Goal: Information Seeking & Learning: Learn about a topic

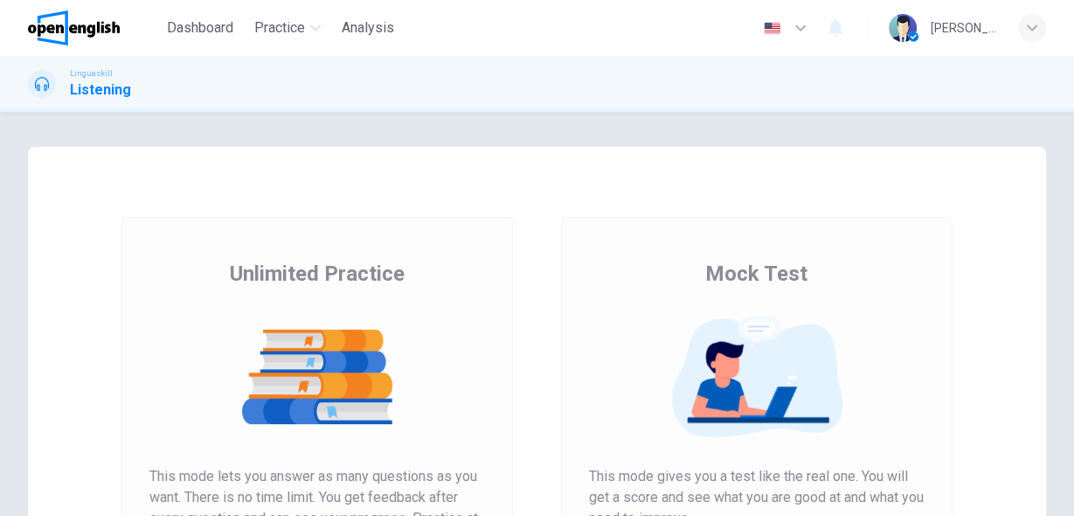
scroll to position [140, 0]
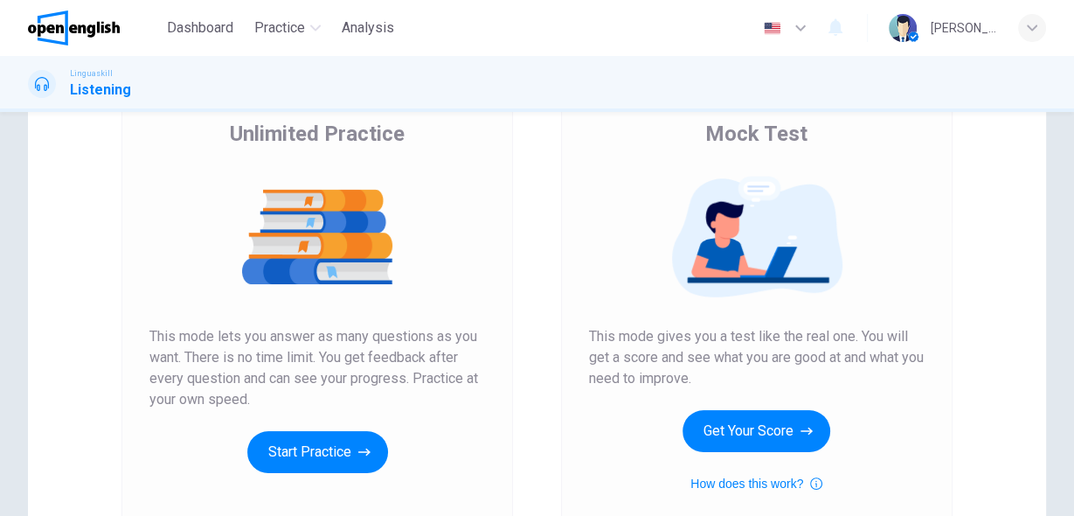
click at [297, 451] on button "Start Practice" at bounding box center [317, 452] width 141 height 42
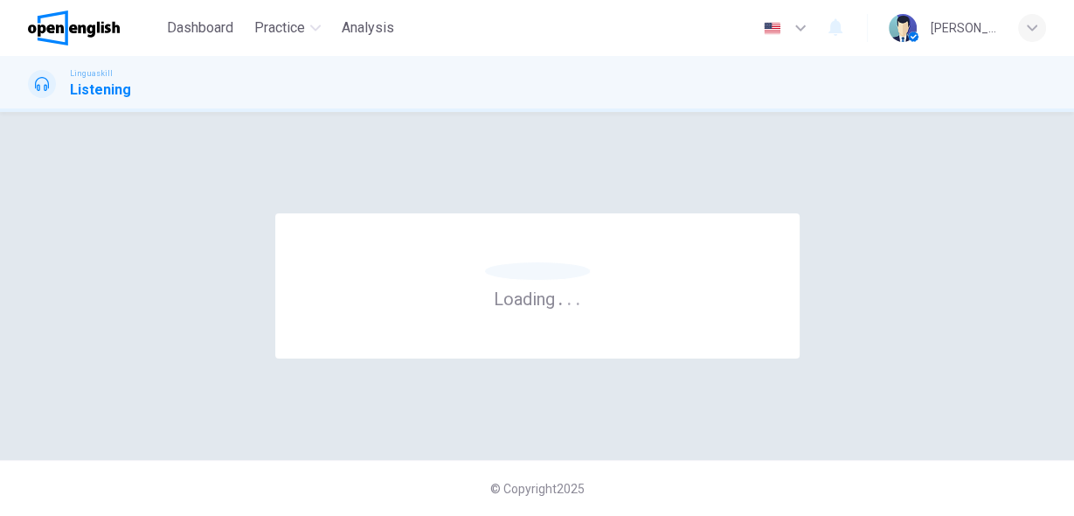
scroll to position [0, 0]
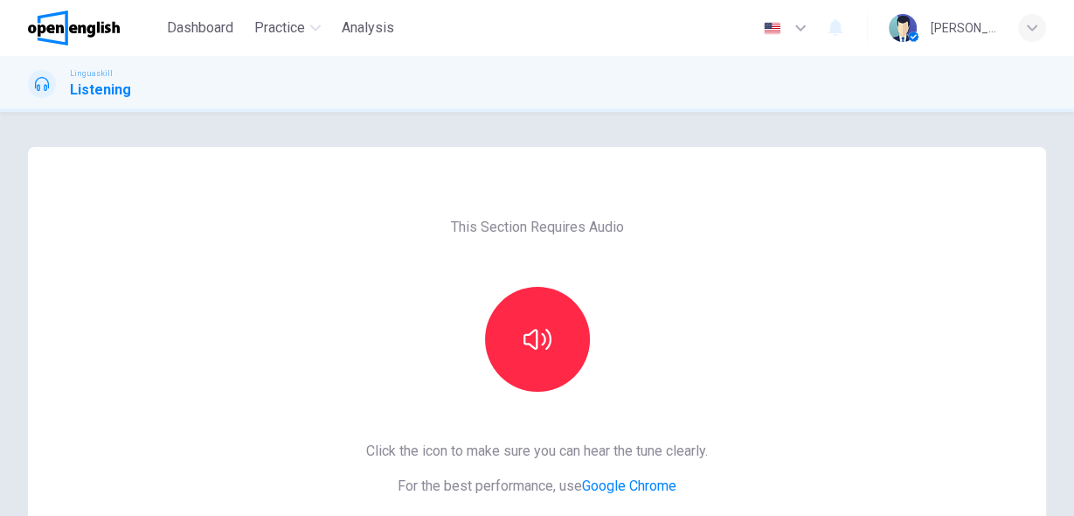
click at [589, 337] on div at bounding box center [537, 339] width 189 height 105
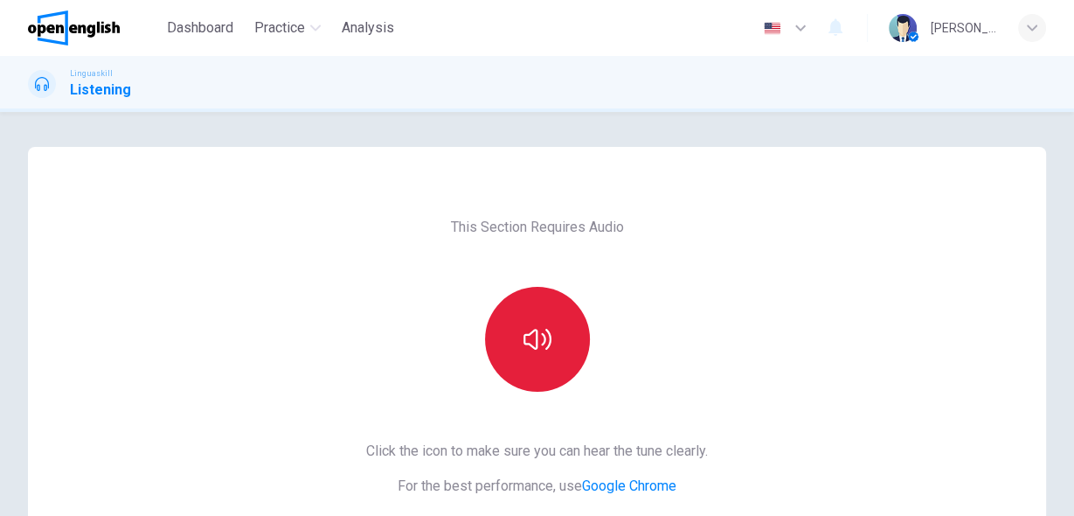
click at [546, 354] on button "button" at bounding box center [537, 339] width 105 height 105
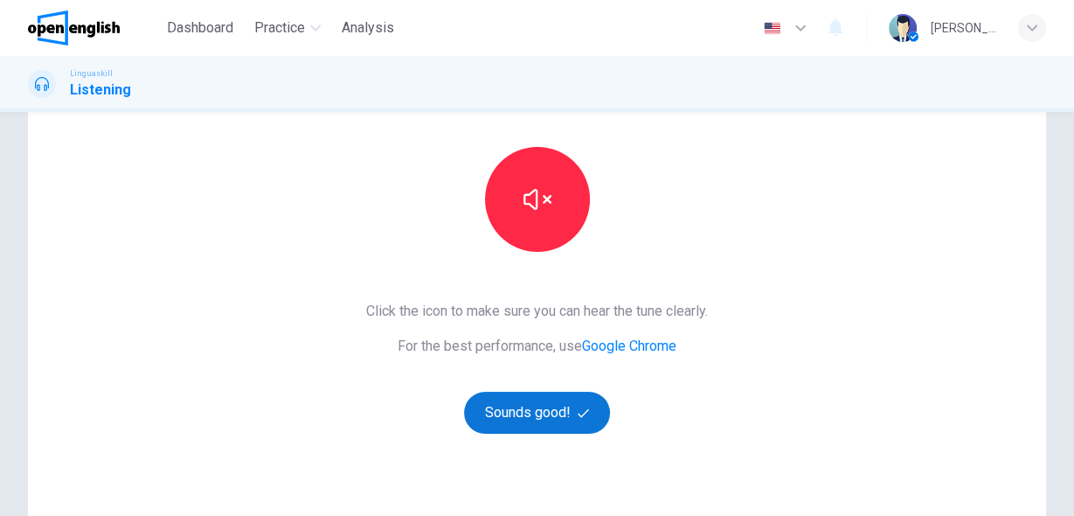
click at [511, 410] on button "Sounds good!" at bounding box center [537, 413] width 147 height 42
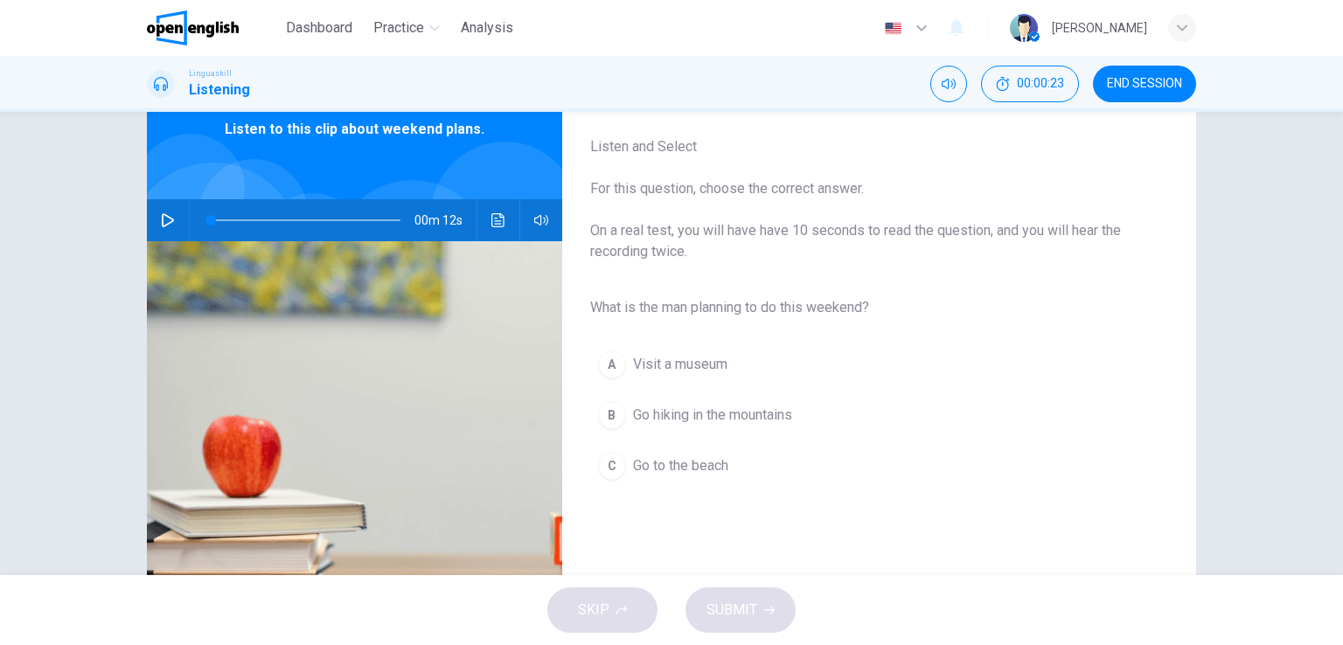
scroll to position [0, 0]
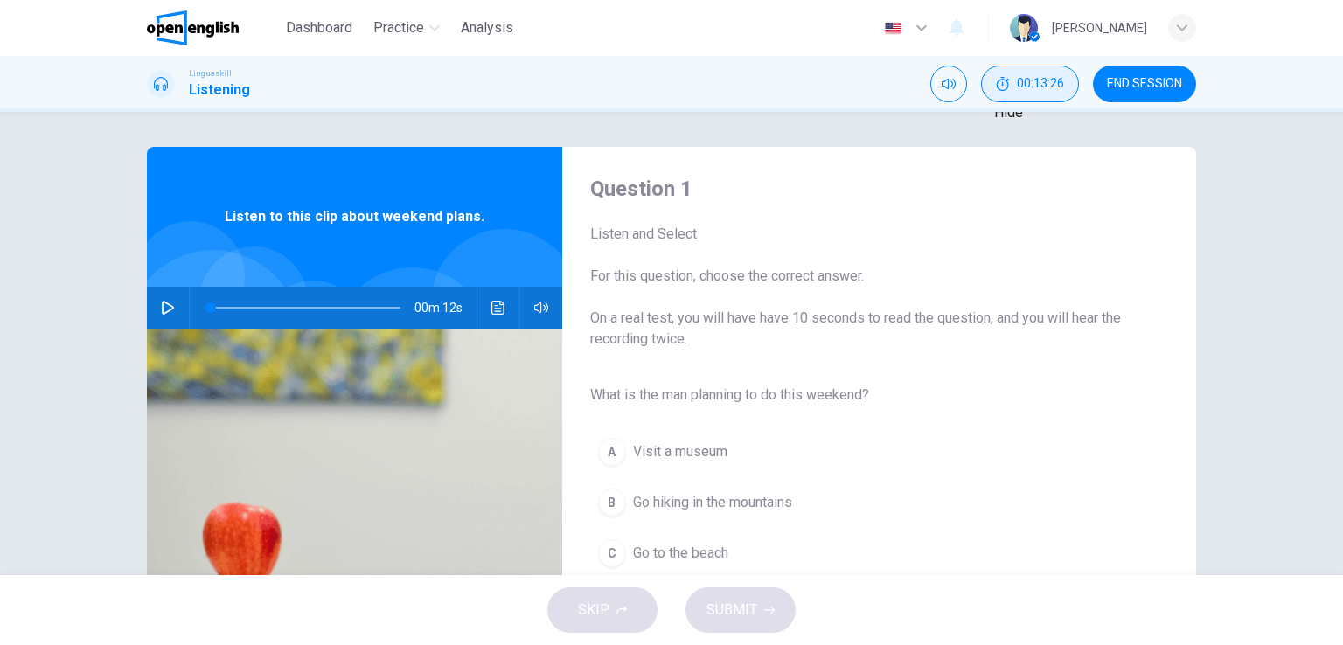
click at [1007, 85] on icon "Hide" at bounding box center [1003, 84] width 14 height 14
click at [1063, 81] on icon "Show" at bounding box center [1070, 74] width 14 height 14
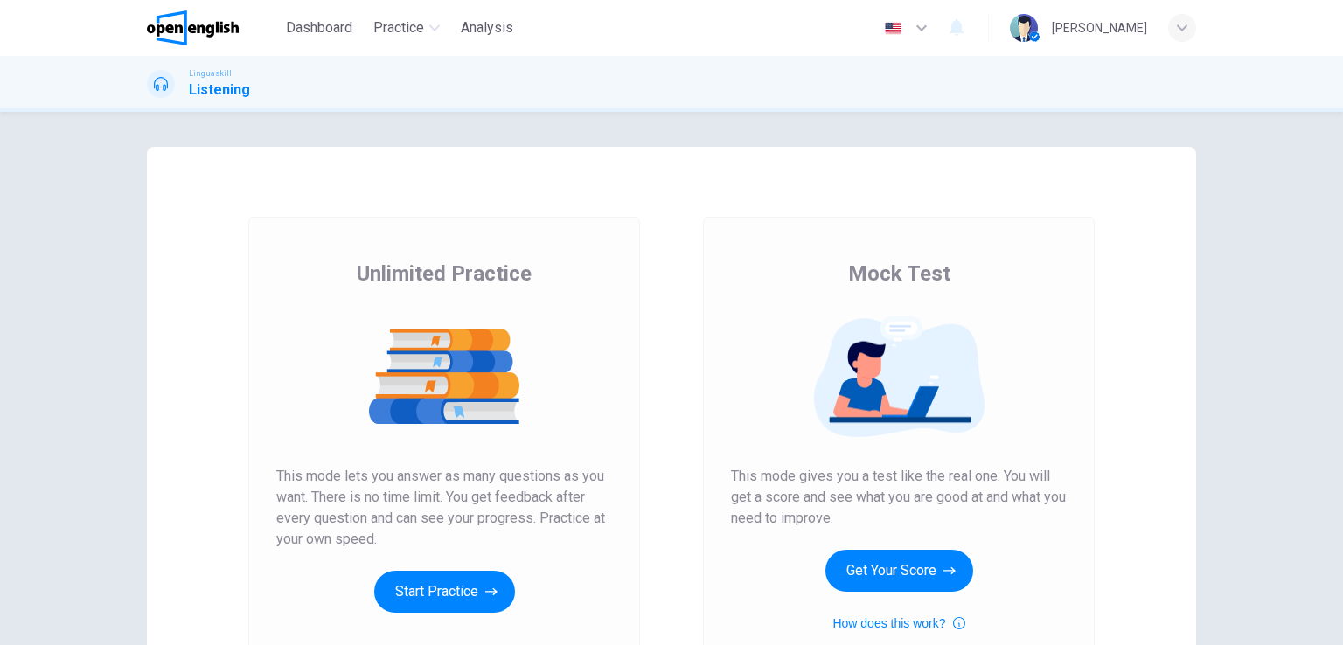
scroll to position [175, 0]
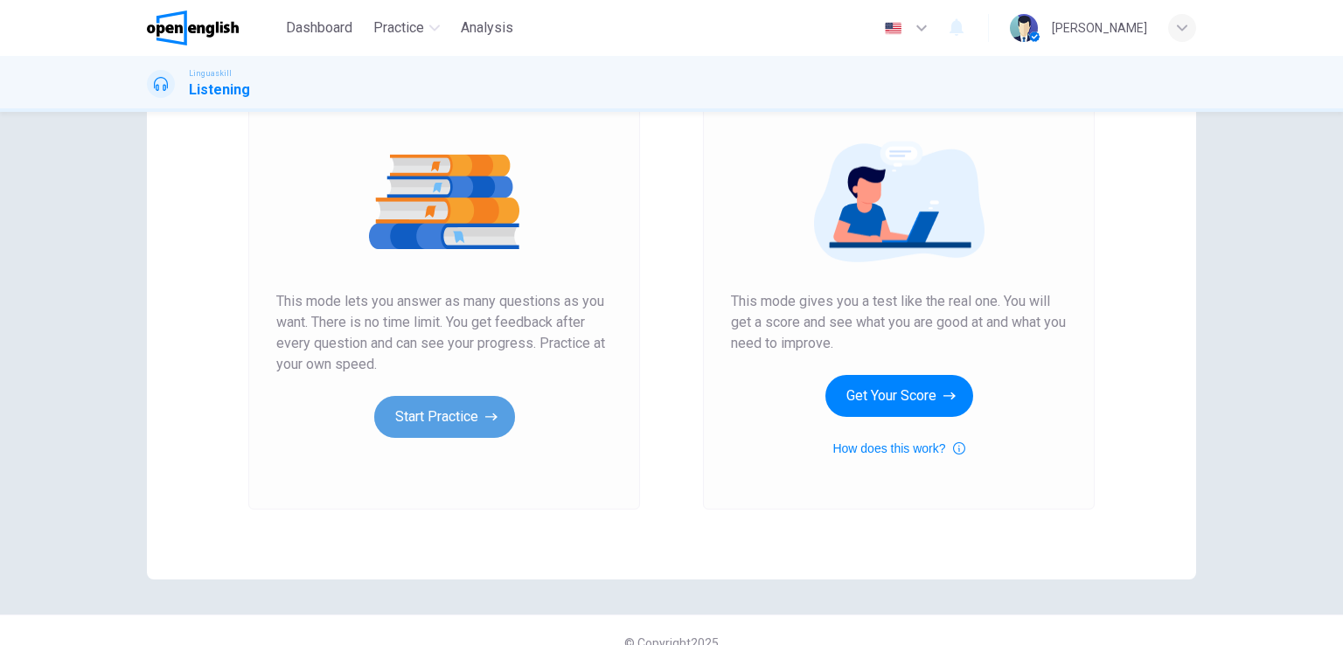
click at [399, 428] on button "Start Practice" at bounding box center [444, 417] width 141 height 42
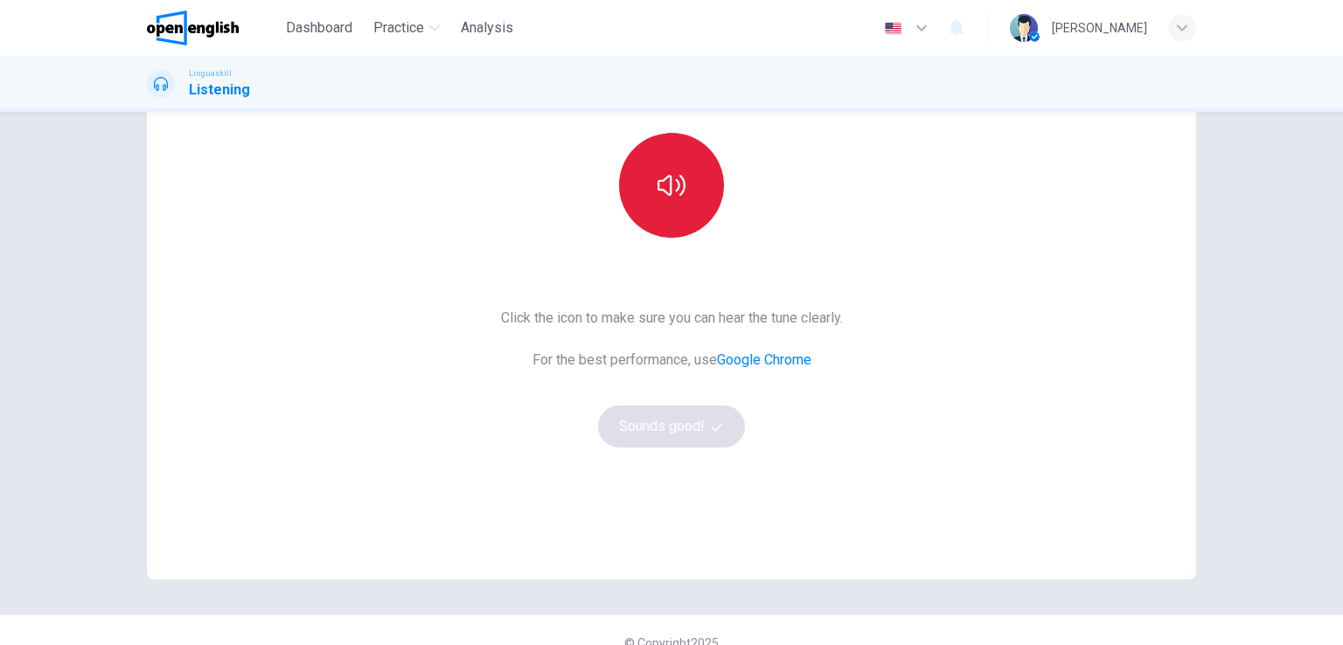
click at [705, 173] on button "button" at bounding box center [671, 185] width 105 height 105
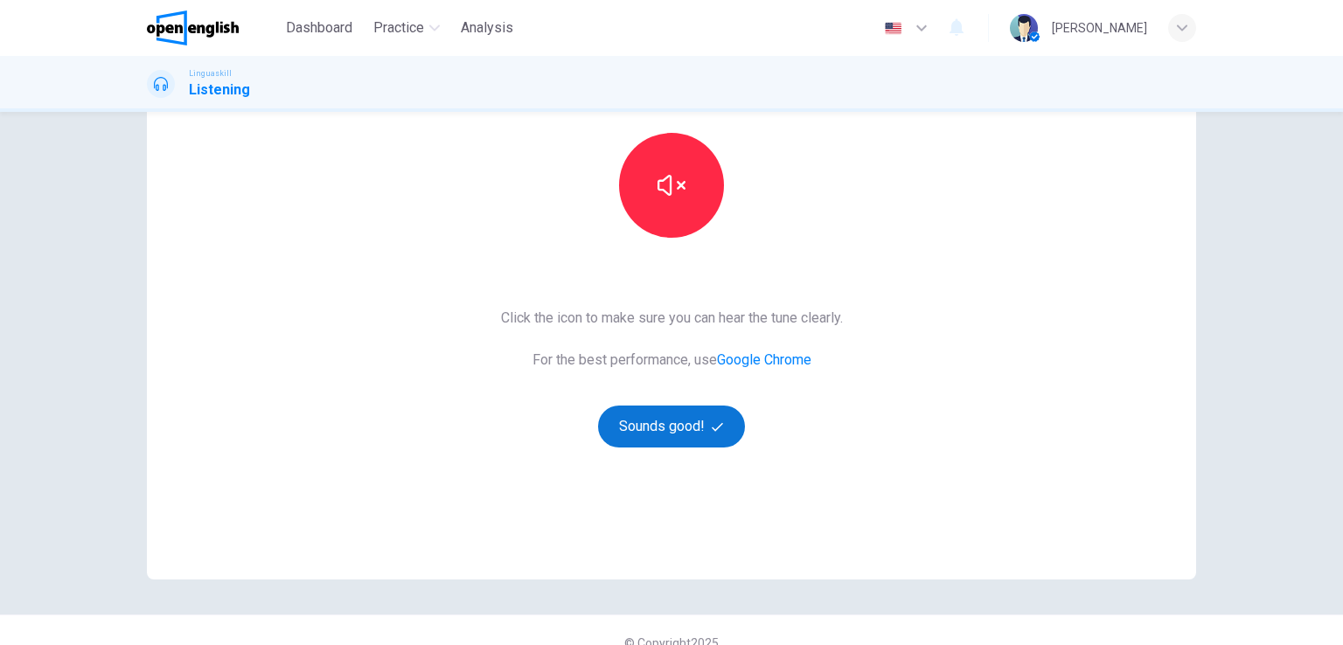
click at [679, 430] on button "Sounds good!" at bounding box center [671, 427] width 147 height 42
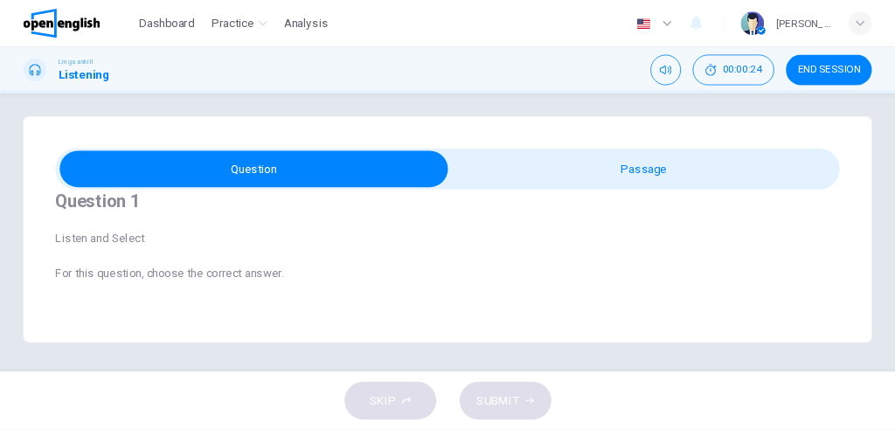
scroll to position [7, 0]
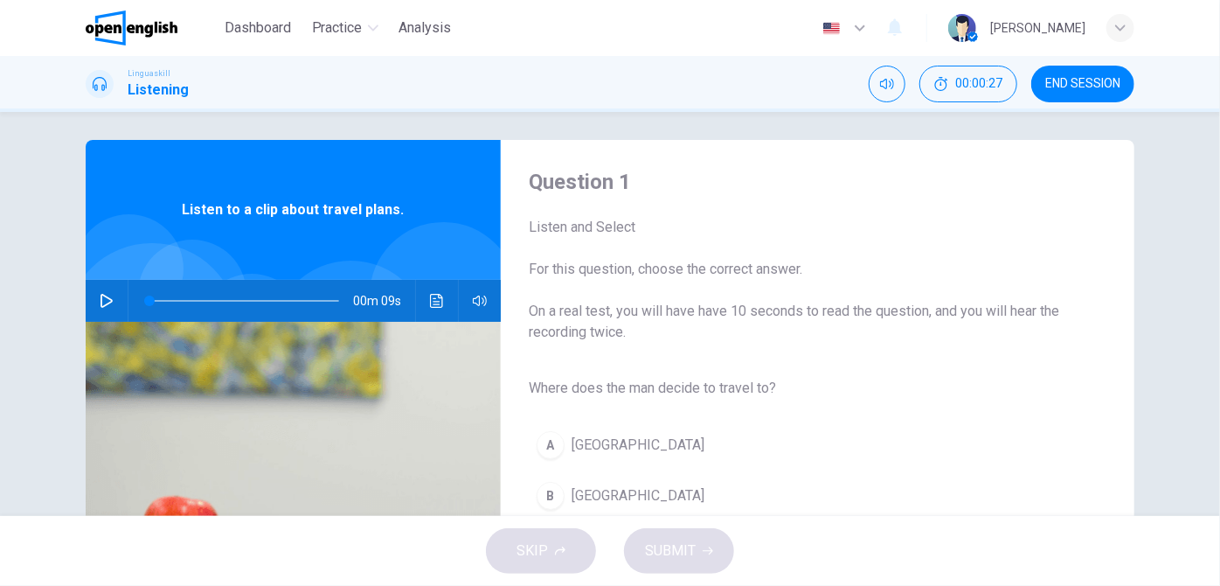
click at [100, 296] on icon "button" at bounding box center [107, 301] width 14 height 14
type input "**"
click at [100, 296] on icon "button" at bounding box center [107, 301] width 14 height 14
type input "*"
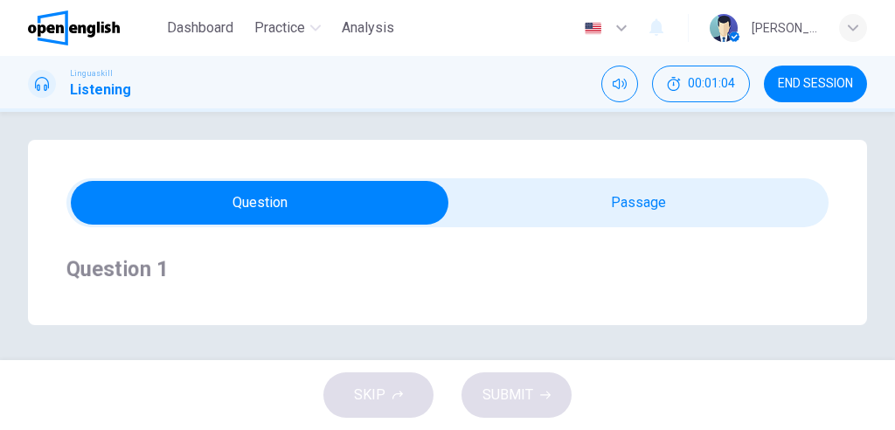
click at [878, 206] on div "Question 1 Listen and Select For this question, choose the correct answer. On a…" at bounding box center [447, 232] width 895 height 185
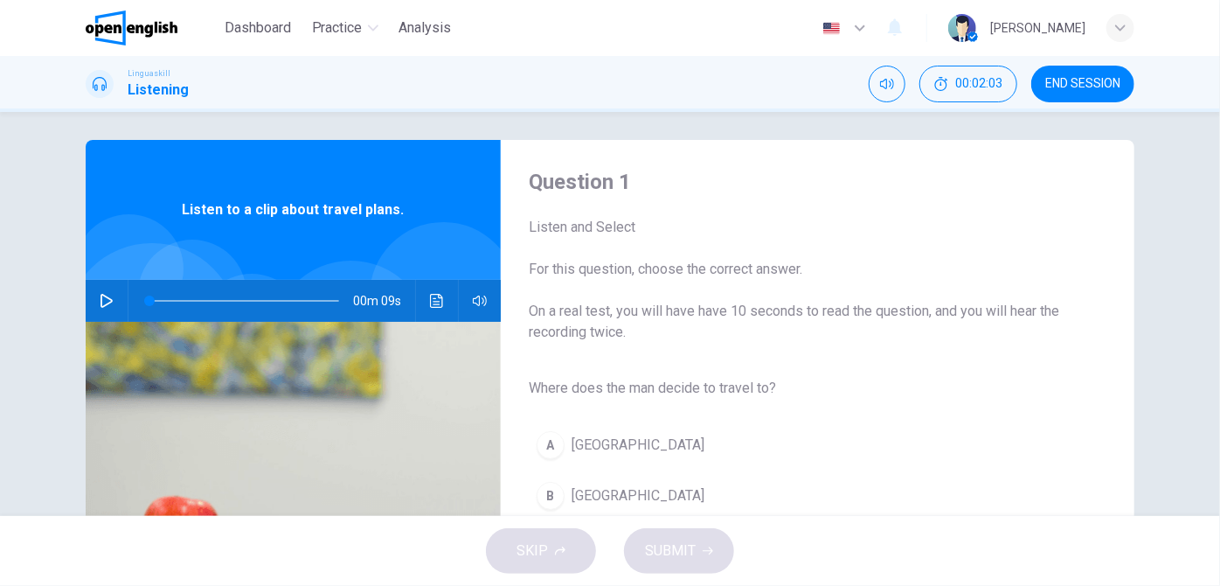
click at [1172, 210] on div "Question 1 Listen and Select For this question, choose the correct answer. On a…" at bounding box center [610, 314] width 1220 height 404
click at [94, 301] on button "button" at bounding box center [107, 301] width 28 height 42
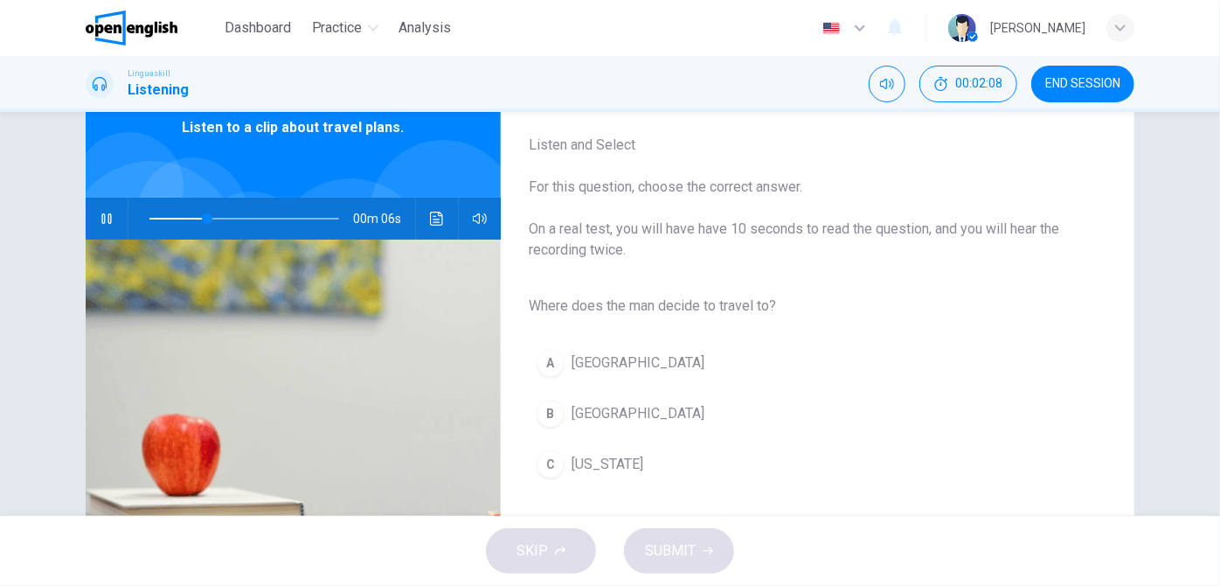
scroll to position [96, 0]
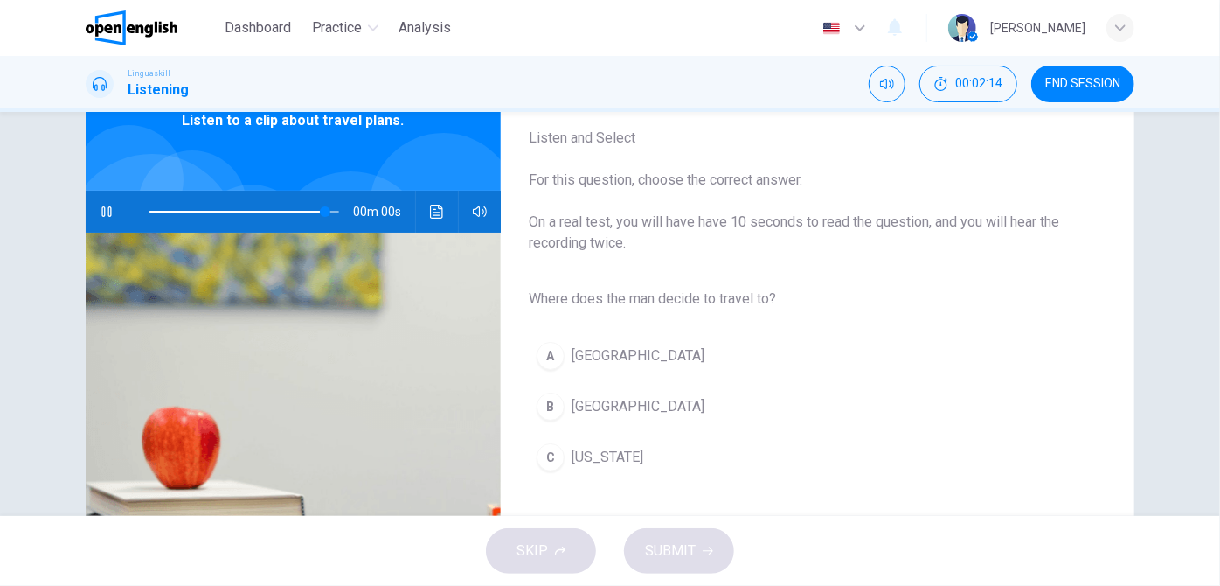
type input "*"
drag, startPoint x: 516, startPoint y: 138, endPoint x: 652, endPoint y: 360, distance: 260.6
click at [652, 360] on div "Question 1 Listen and Select For this question, choose the correct answer. On a…" at bounding box center [804, 355] width 606 height 552
drag, startPoint x: 655, startPoint y: 460, endPoint x: 543, endPoint y: 136, distance: 342.3
click at [546, 136] on div "Question 1 Listen and Select For this question, choose the correct answer. On a…" at bounding box center [804, 355] width 606 height 552
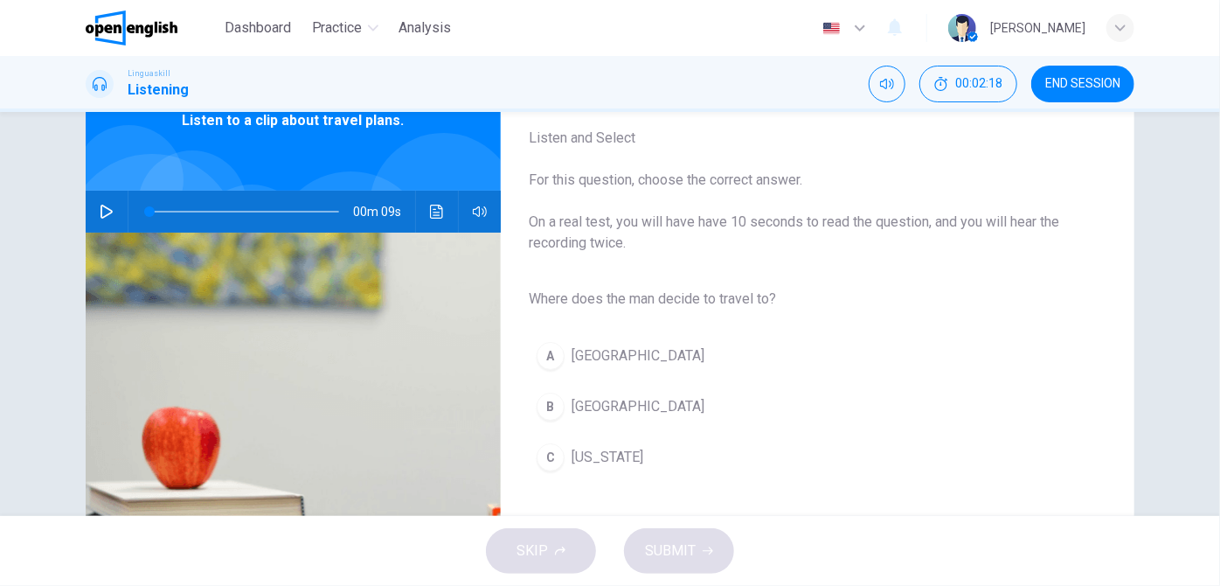
click at [539, 124] on div "Question 1 Listen and Select For this question, choose the correct answer. On a…" at bounding box center [804, 166] width 550 height 175
drag, startPoint x: 523, startPoint y: 136, endPoint x: 862, endPoint y: 323, distance: 387.8
click at [862, 323] on div "Question 1 Listen and Select For this question, choose the correct answer. On a…" at bounding box center [804, 355] width 606 height 552
drag, startPoint x: 525, startPoint y: 127, endPoint x: 839, endPoint y: 202, distance: 322.7
click at [839, 202] on div "Listen and Select For this question, choose the correct answer. On a real test,…" at bounding box center [804, 191] width 550 height 126
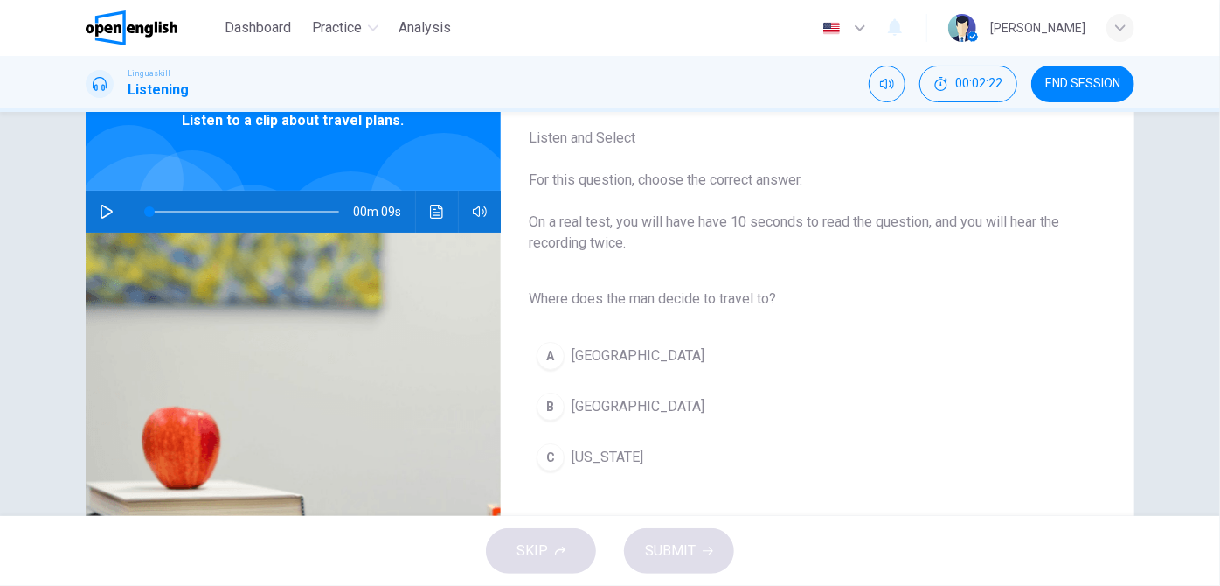
drag, startPoint x: 1083, startPoint y: 230, endPoint x: 507, endPoint y: 145, distance: 582.3
click at [507, 145] on div "Question 1 Listen and Select For this question, choose the correct answer. On a…" at bounding box center [804, 355] width 606 height 552
drag, startPoint x: 568, startPoint y: 145, endPoint x: 818, endPoint y: 313, distance: 301.2
click at [818, 313] on div "Question 1 Listen and Select For this question, choose the correct answer. On a…" at bounding box center [804, 355] width 606 height 552
click at [550, 408] on div "B" at bounding box center [551, 407] width 28 height 28
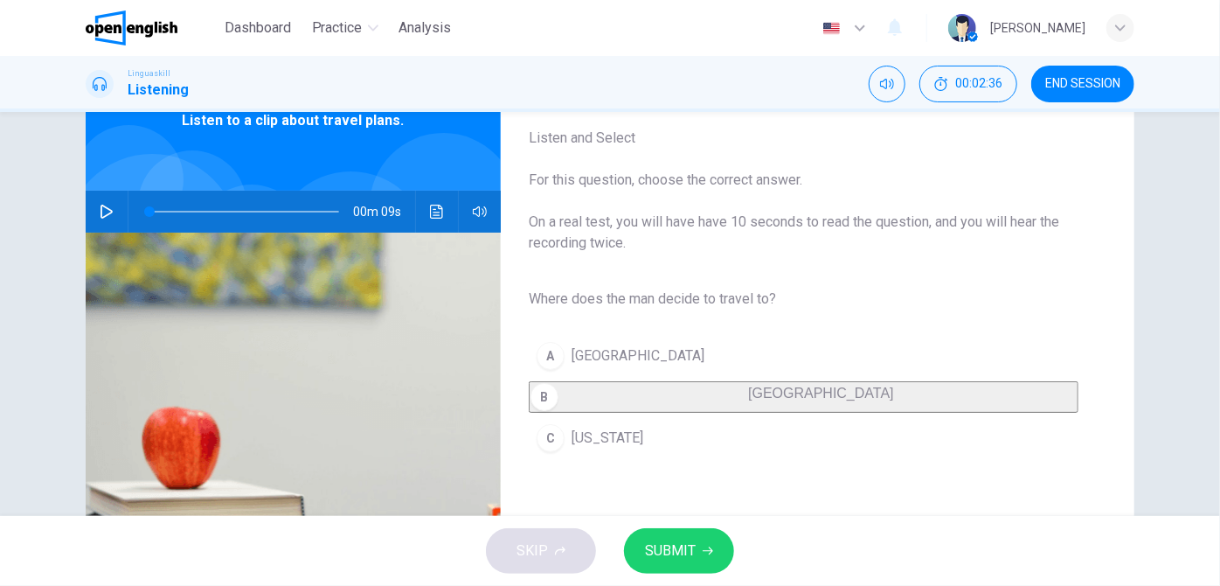
click at [669, 545] on span "SUBMIT" at bounding box center [670, 551] width 51 height 24
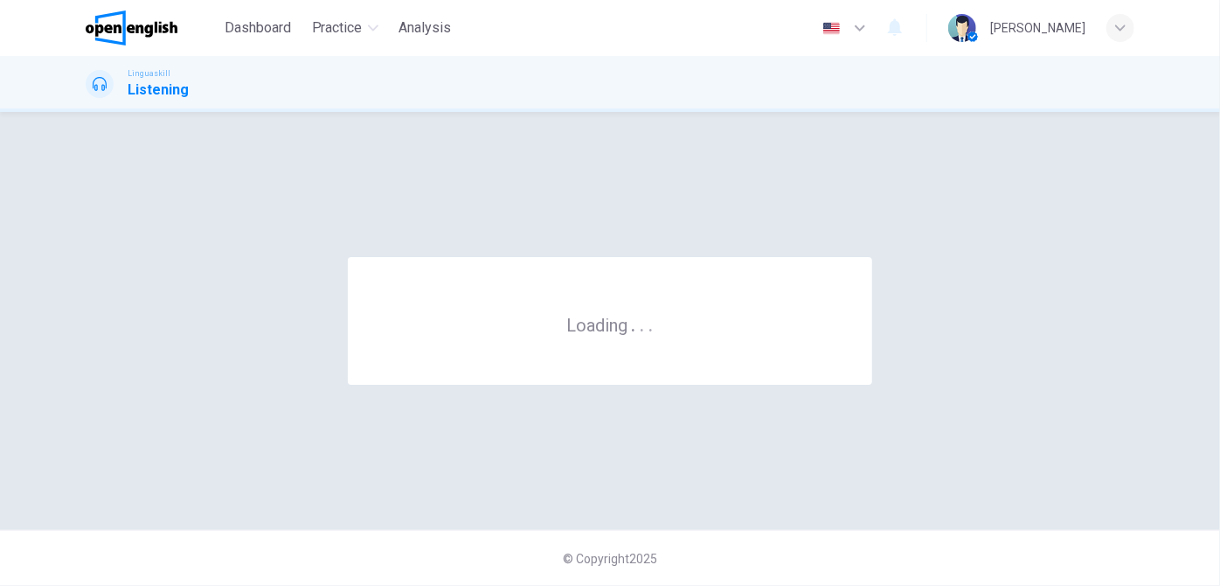
scroll to position [0, 0]
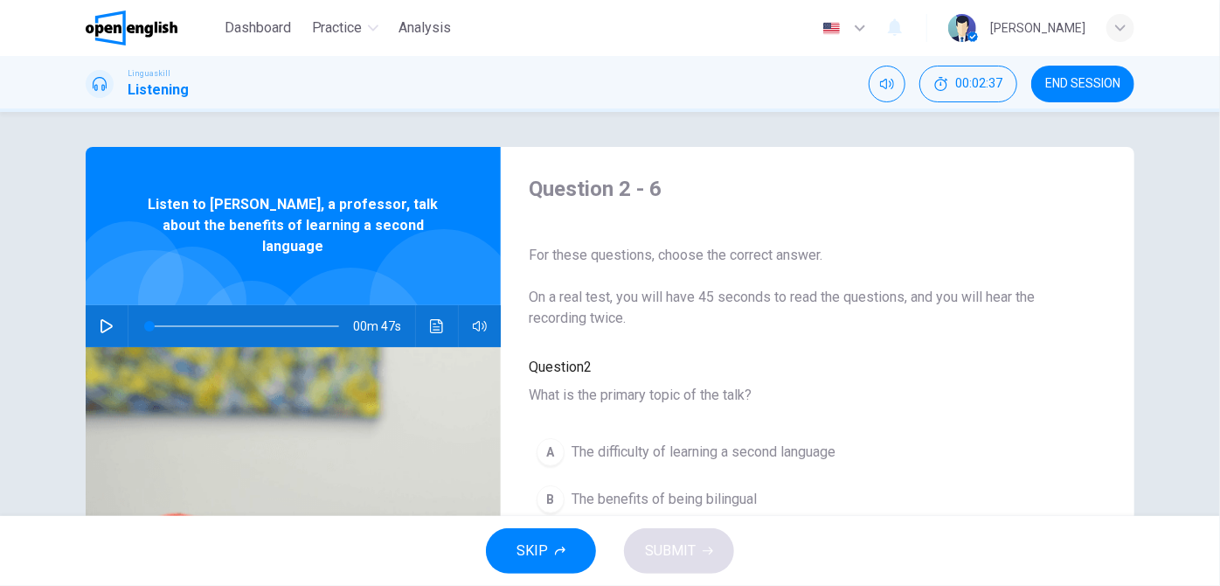
click at [107, 319] on icon "button" at bounding box center [107, 326] width 14 height 14
type input "*"
drag, startPoint x: 520, startPoint y: 251, endPoint x: 776, endPoint y: 257, distance: 256.2
click at [776, 257] on div "Question 2 - 6 For these questions, choose the correct answer. On a real test, …" at bounding box center [804, 451] width 606 height 552
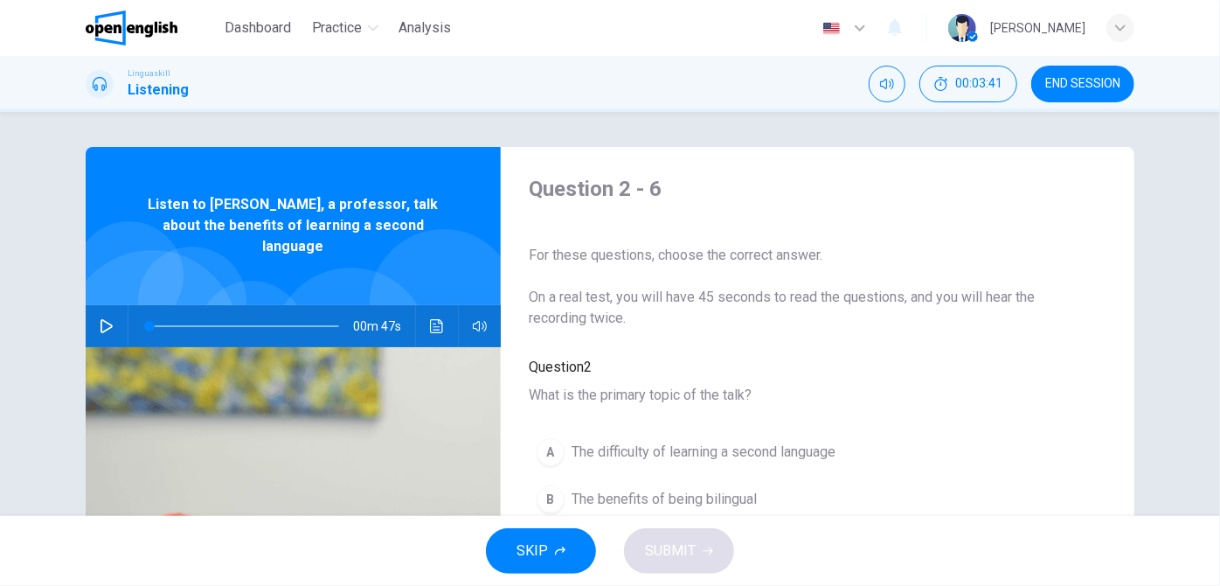
drag, startPoint x: 835, startPoint y: 254, endPoint x: 664, endPoint y: 254, distance: 170.5
click at [664, 254] on span "For these questions, choose the correct answer." at bounding box center [804, 255] width 550 height 21
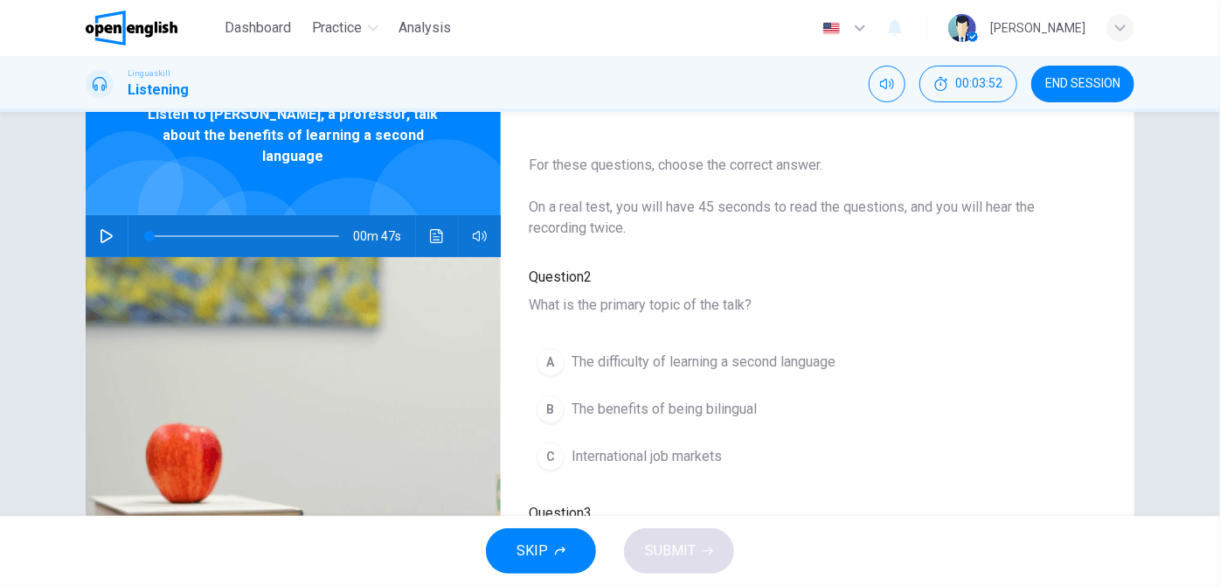
scroll to position [94, 0]
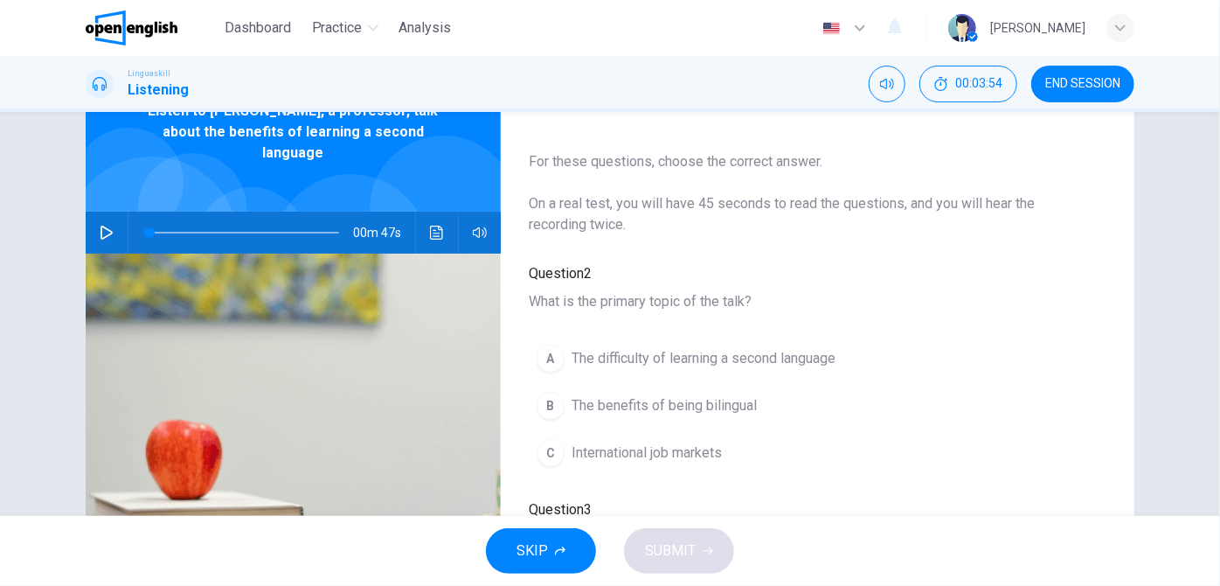
drag, startPoint x: 518, startPoint y: 159, endPoint x: 755, endPoint y: 154, distance: 237.0
click at [746, 155] on div "Question 2 - 6 For these questions, choose the correct answer. On a real test, …" at bounding box center [804, 357] width 606 height 552
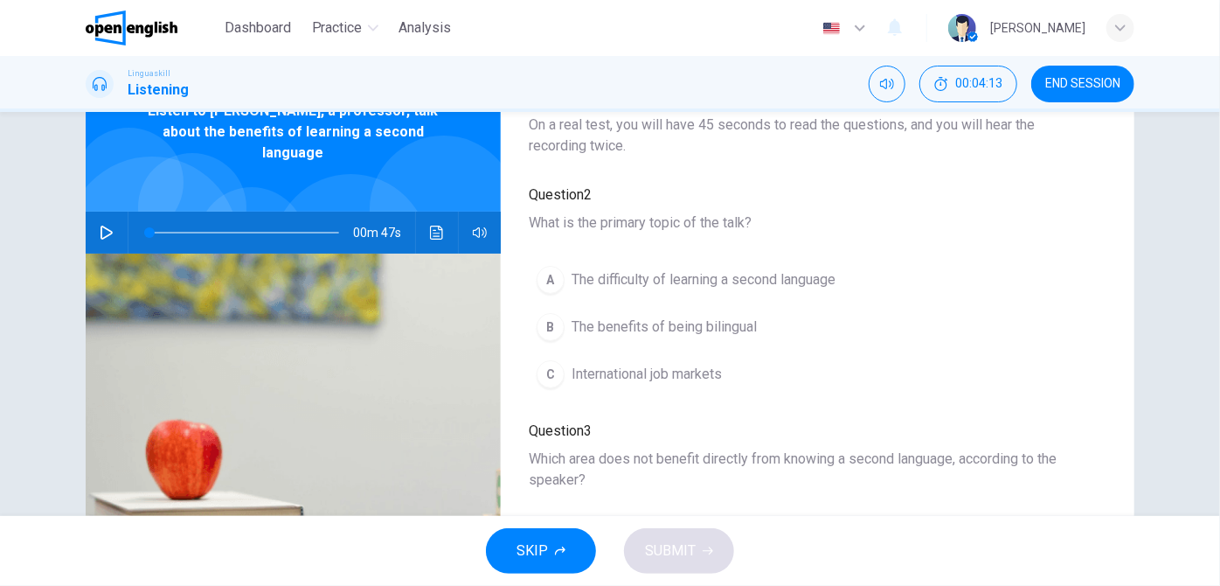
click at [701, 278] on button "A The difficulty of learning a second language" at bounding box center [686, 280] width 315 height 44
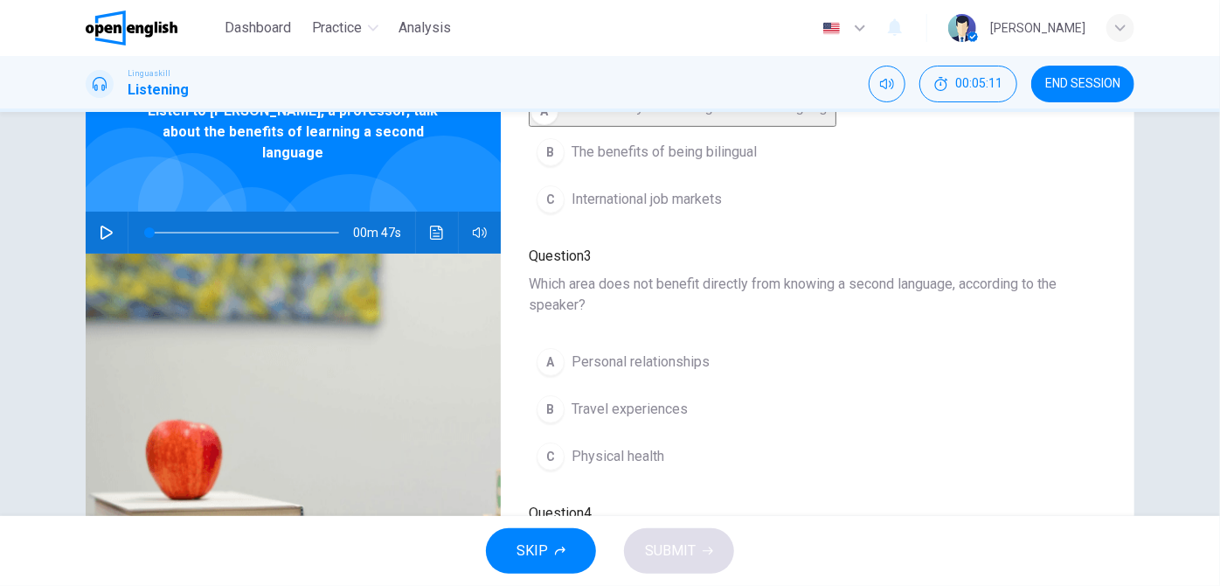
scroll to position [317, 0]
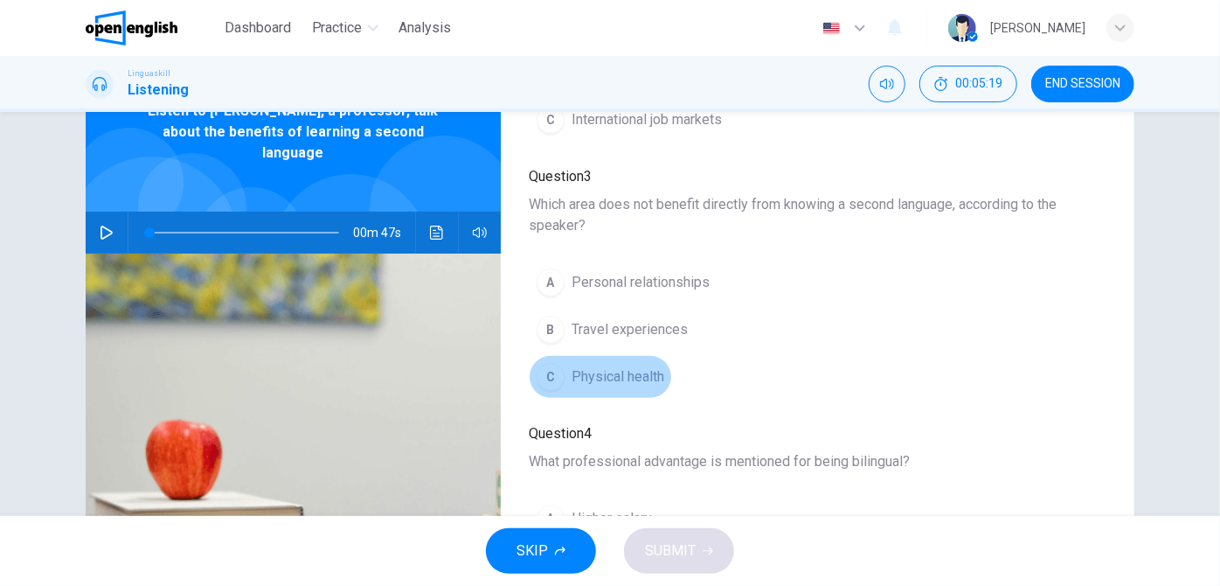
click at [622, 380] on span "Physical health" at bounding box center [618, 376] width 93 height 21
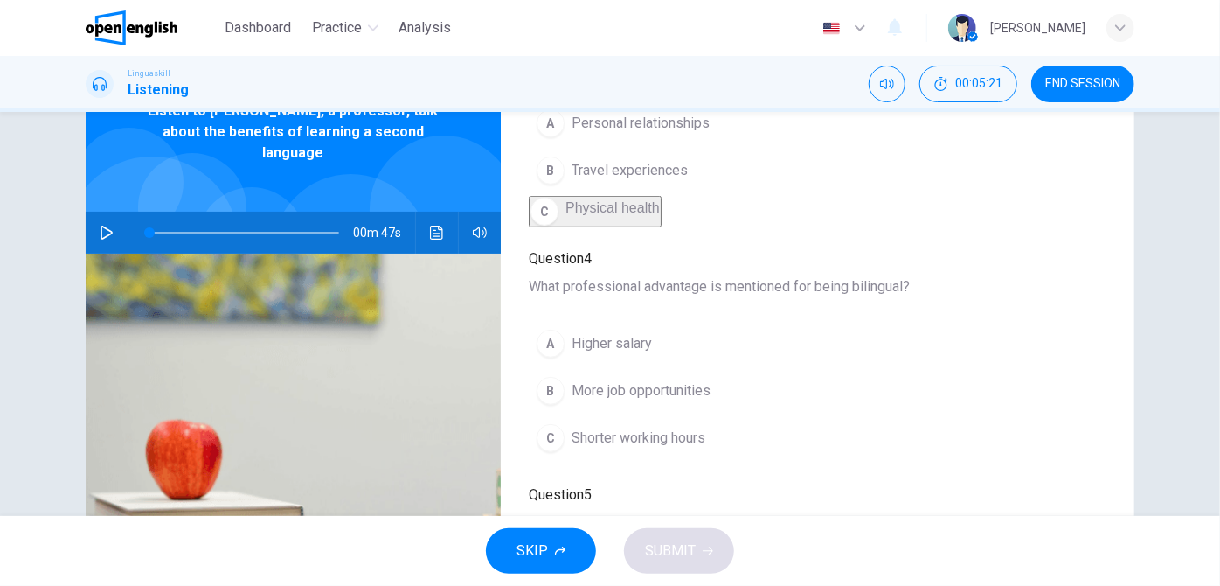
scroll to position [556, 0]
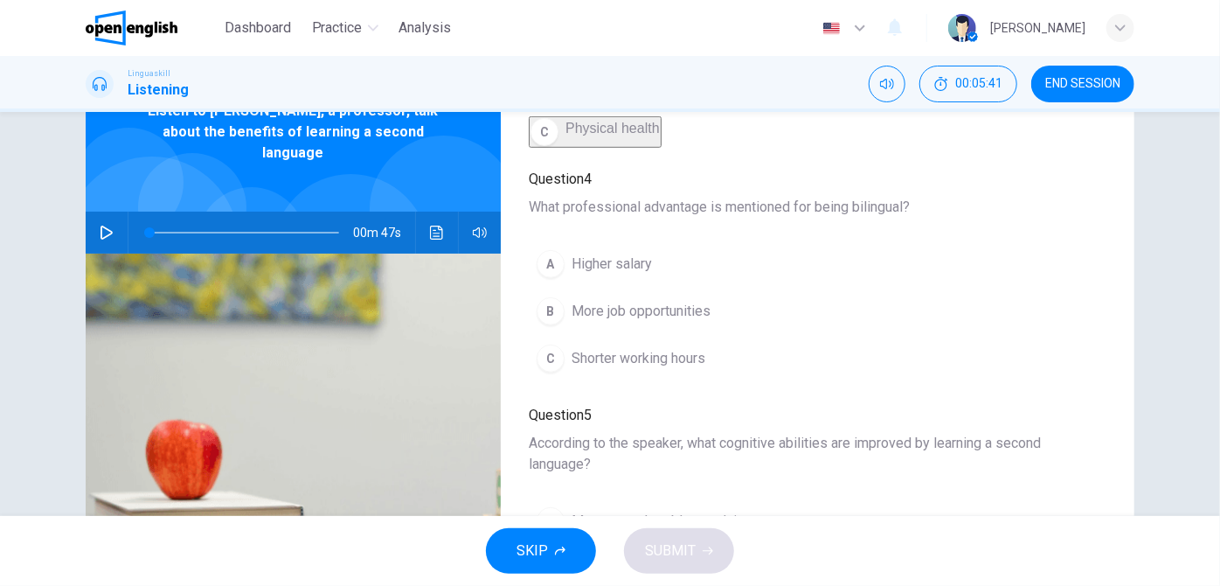
click at [610, 318] on span "More job opportunities" at bounding box center [641, 311] width 139 height 21
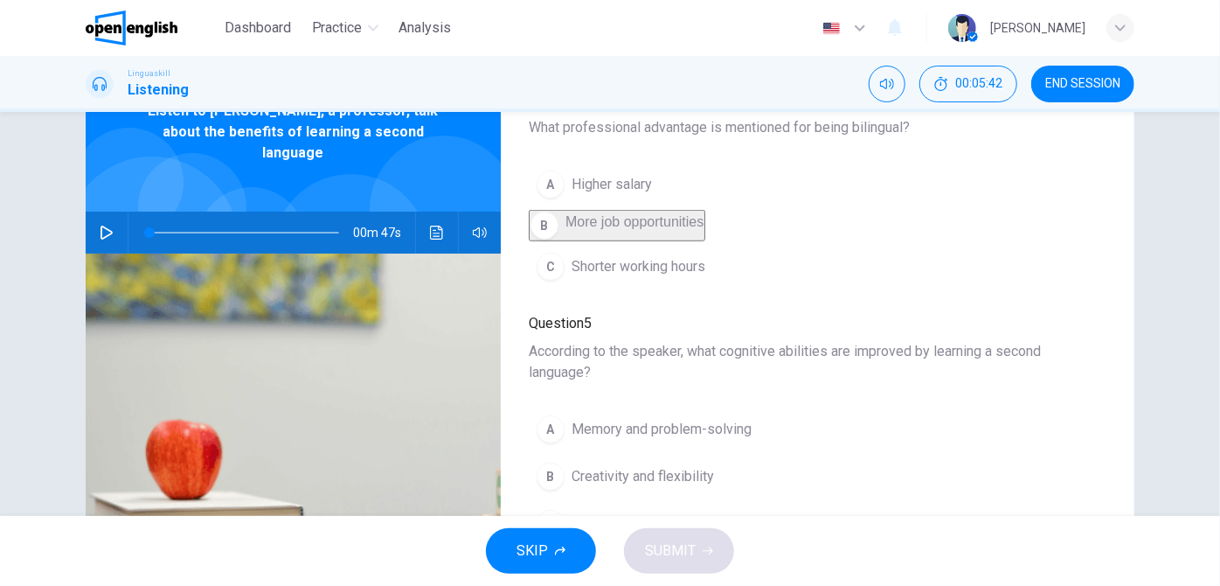
scroll to position [789, 0]
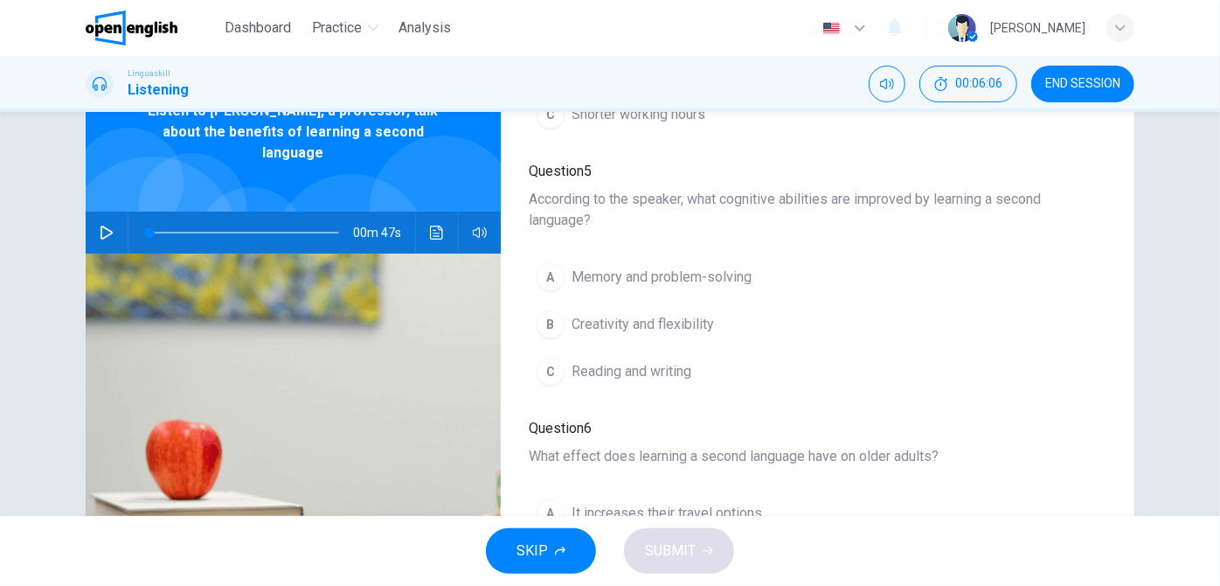
click at [708, 268] on button "A Memory and problem-solving" at bounding box center [644, 277] width 231 height 44
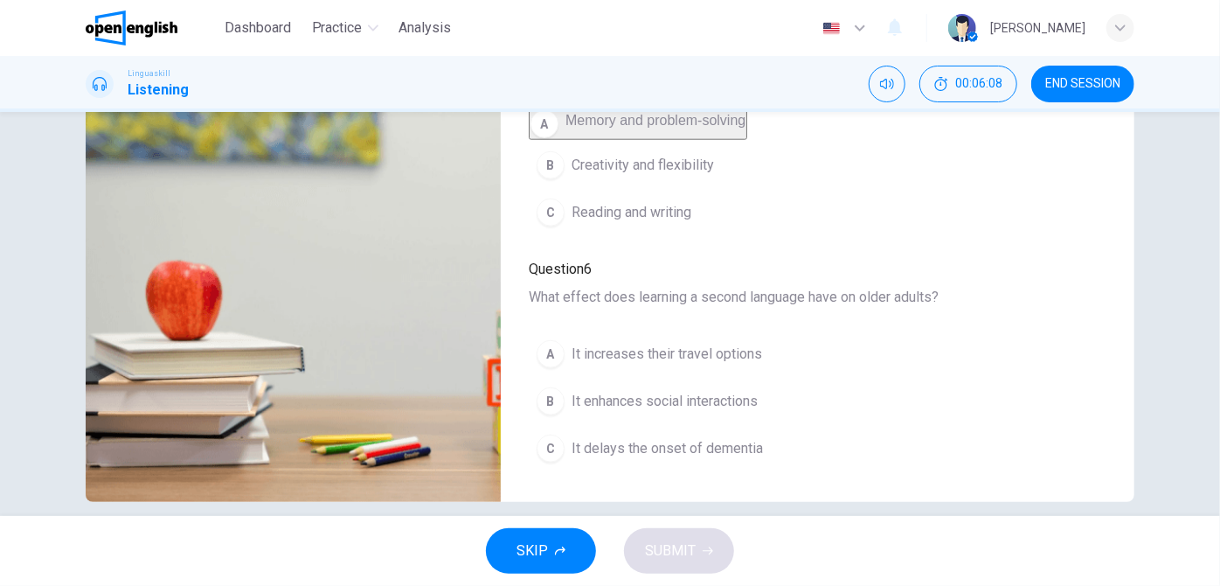
scroll to position [273, 0]
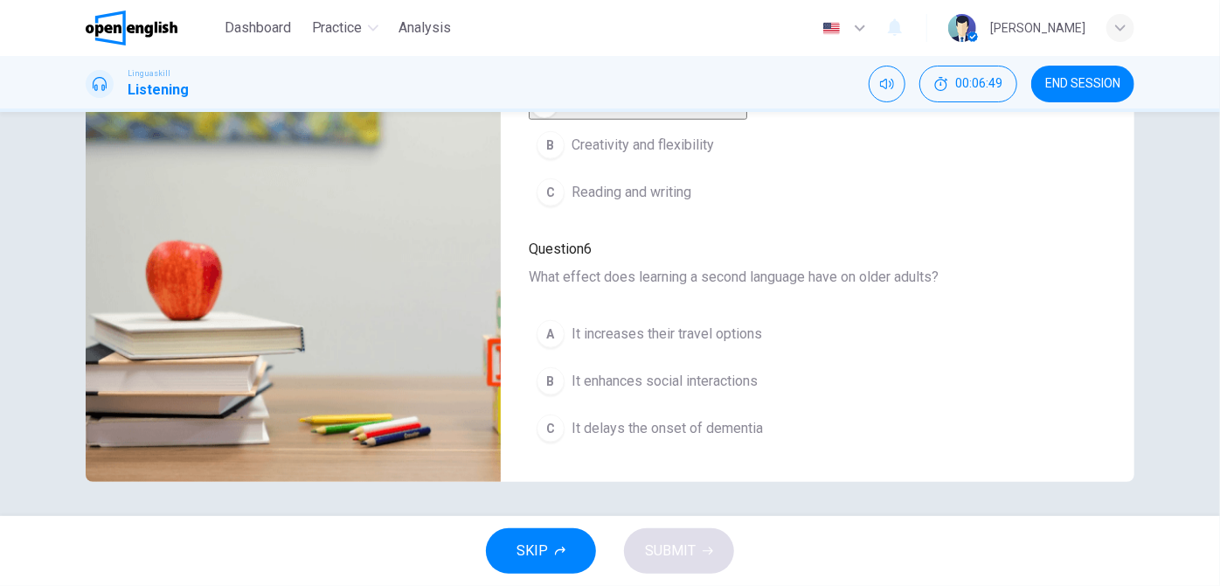
click at [685, 423] on span "It delays the onset of dementia" at bounding box center [667, 428] width 191 height 21
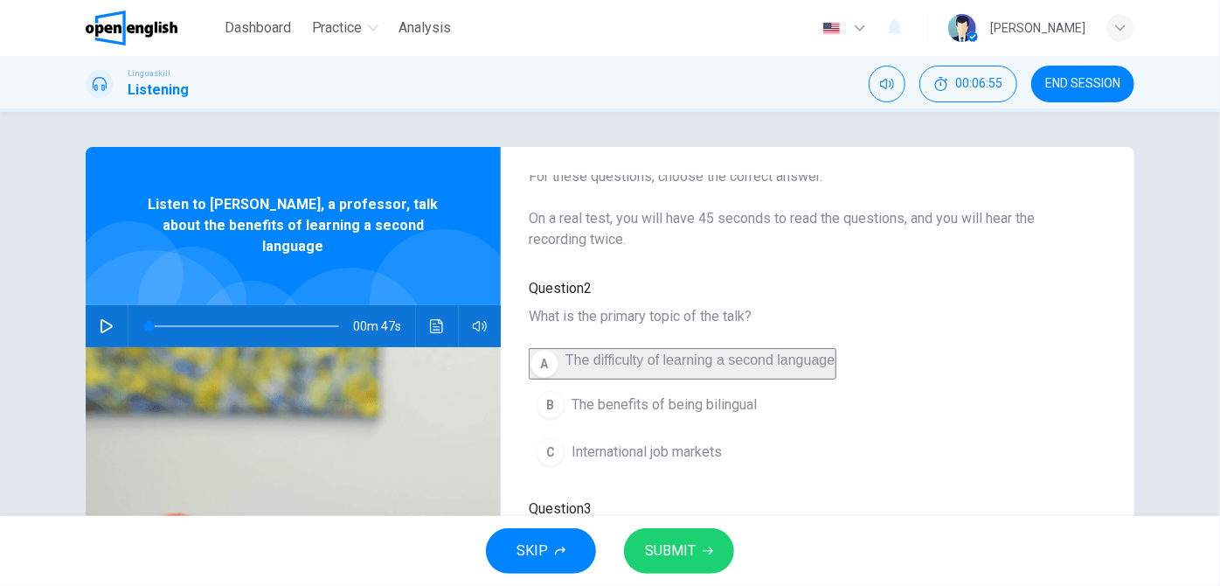
scroll to position [158, 0]
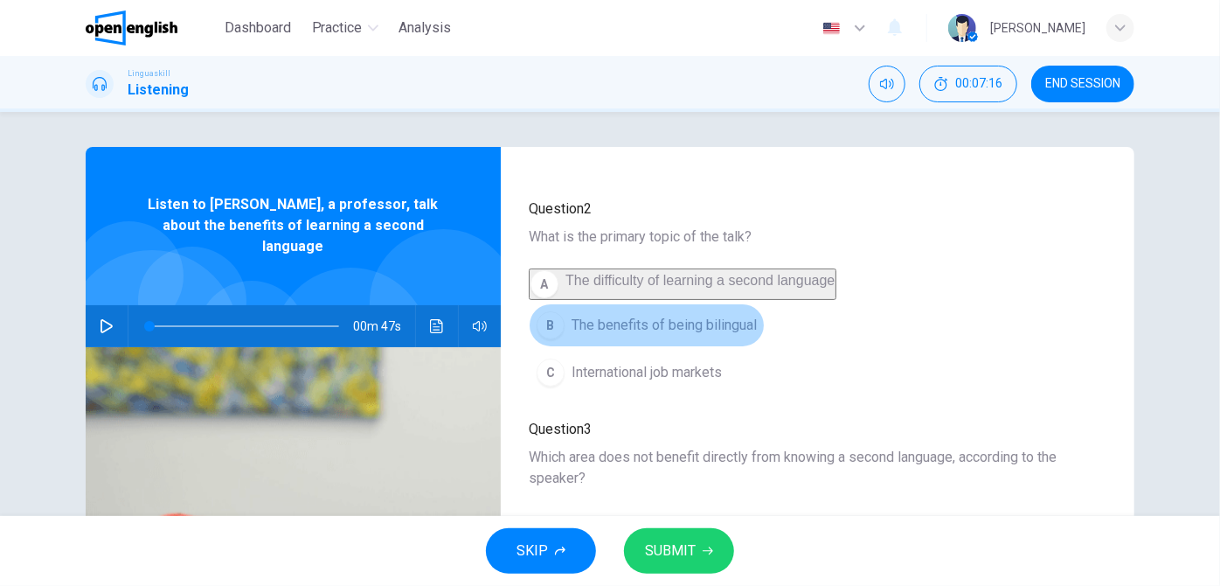
click at [754, 338] on button "B The benefits of being bilingual" at bounding box center [647, 325] width 236 height 44
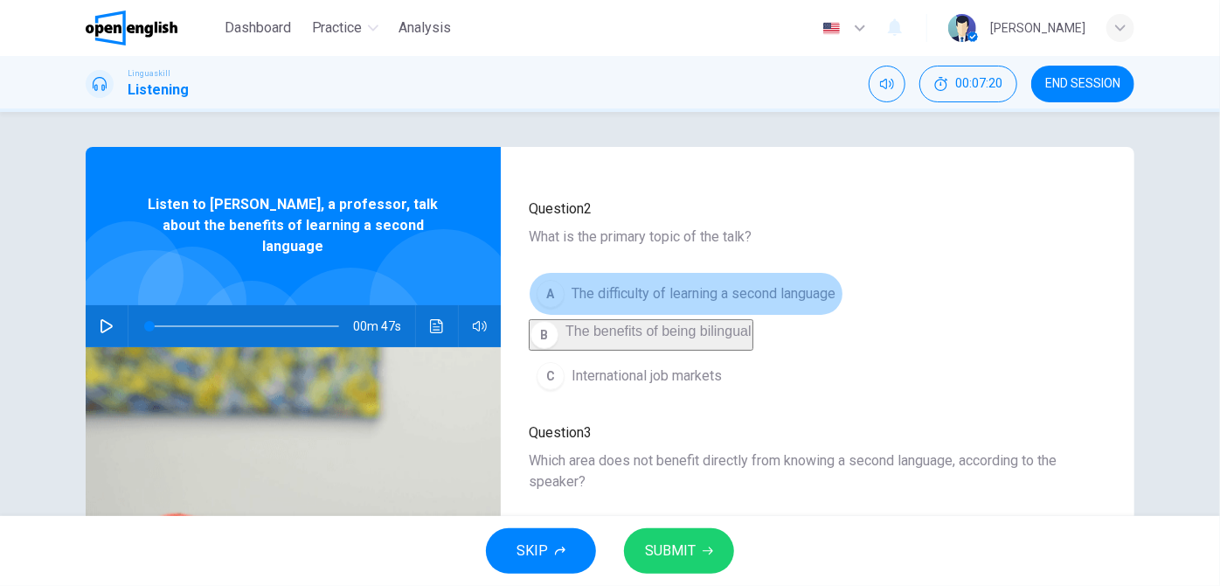
click at [764, 283] on span "The difficulty of learning a second language" at bounding box center [704, 293] width 264 height 21
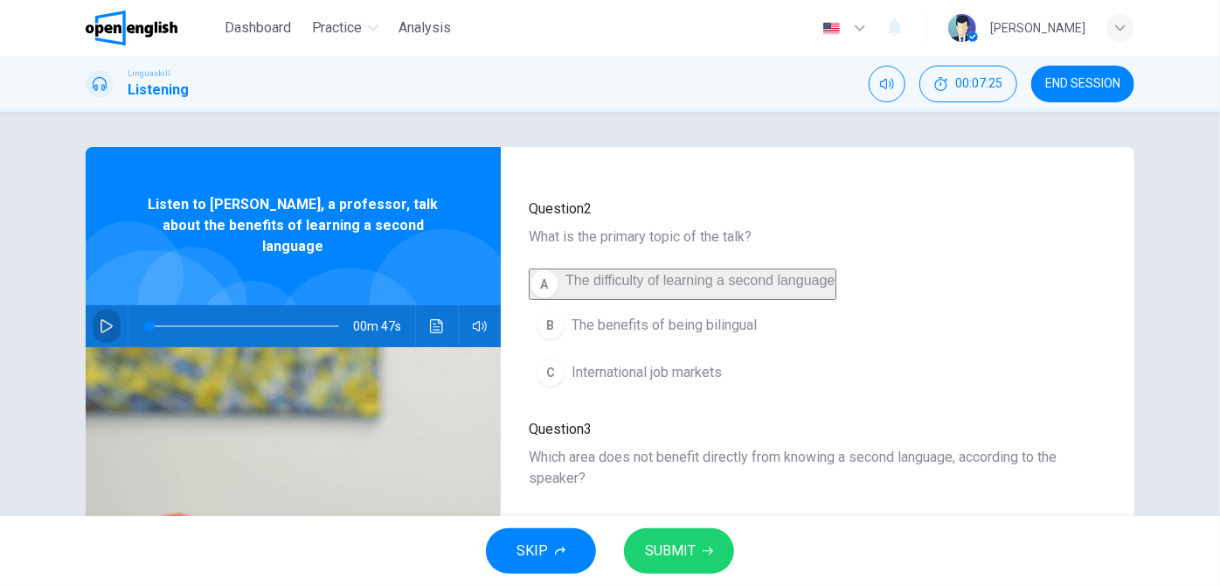
click at [105, 319] on icon "button" at bounding box center [107, 326] width 14 height 14
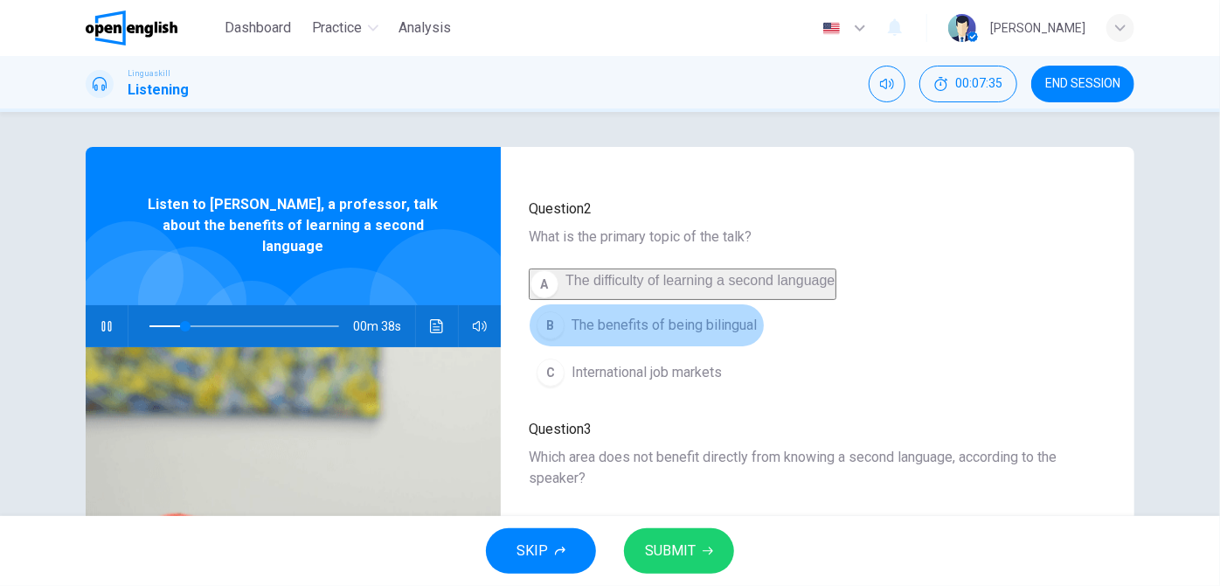
click at [755, 333] on button "B The benefits of being bilingual" at bounding box center [647, 325] width 236 height 44
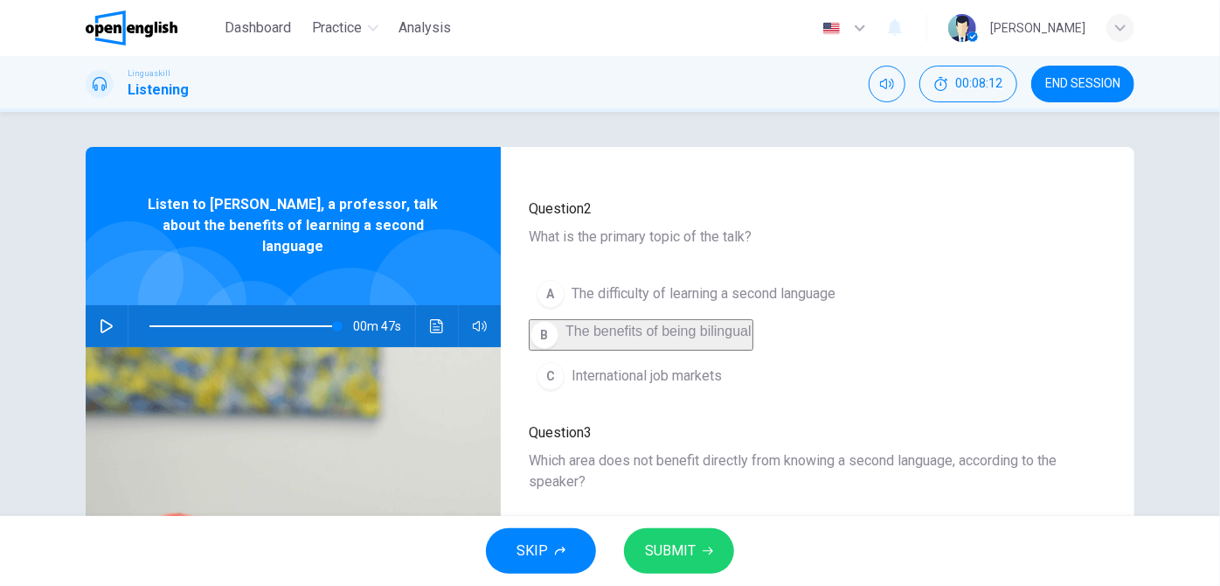
type input "*"
click at [668, 544] on span "SUBMIT" at bounding box center [670, 551] width 51 height 24
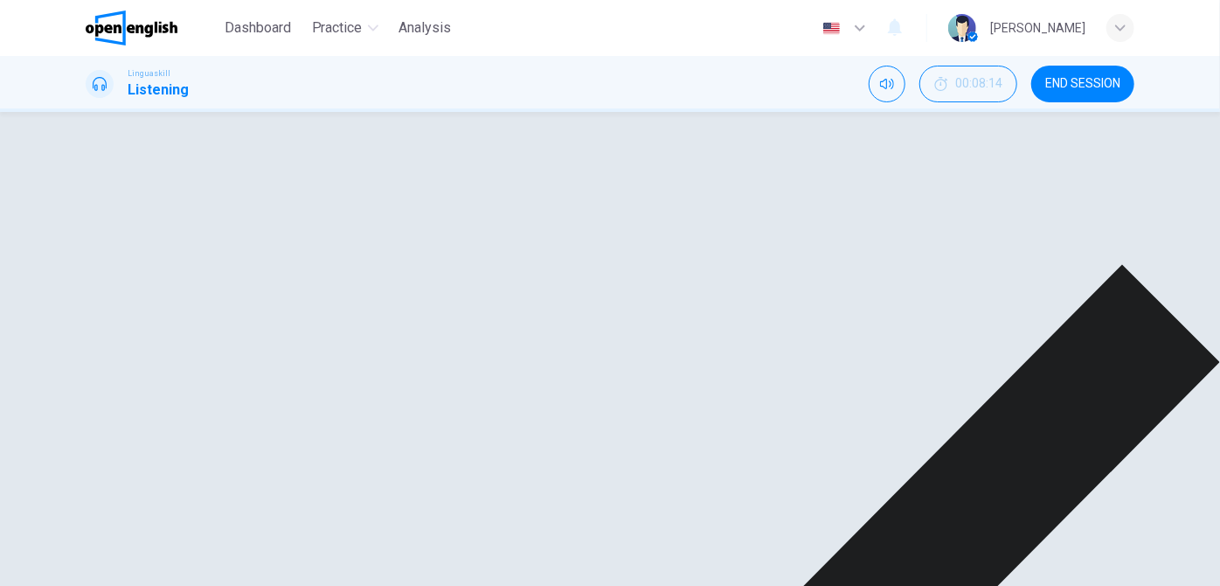
scroll to position [0, 0]
